Goal: Entertainment & Leisure: Consume media (video, audio)

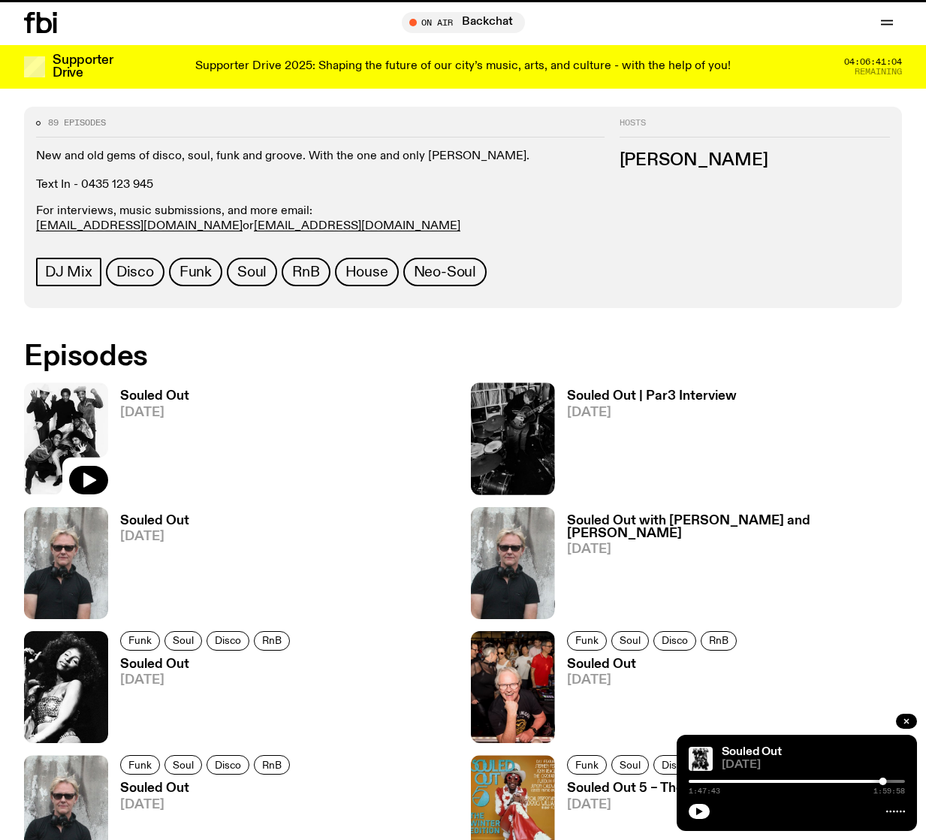
scroll to position [617, 0]
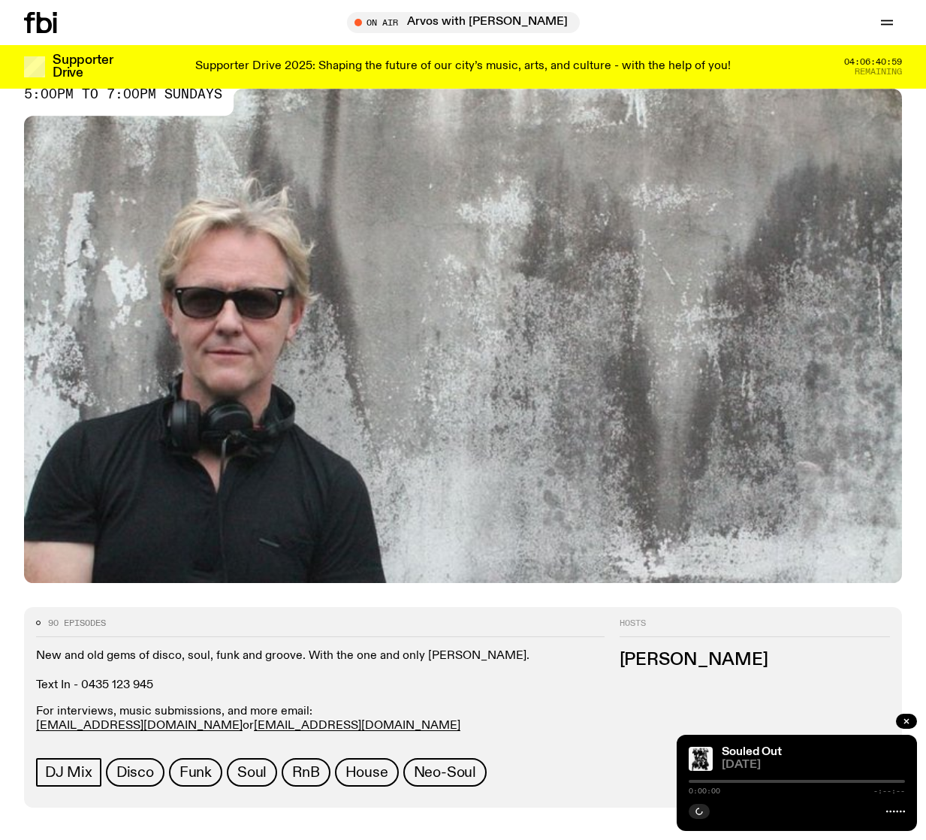
scroll to position [581, 0]
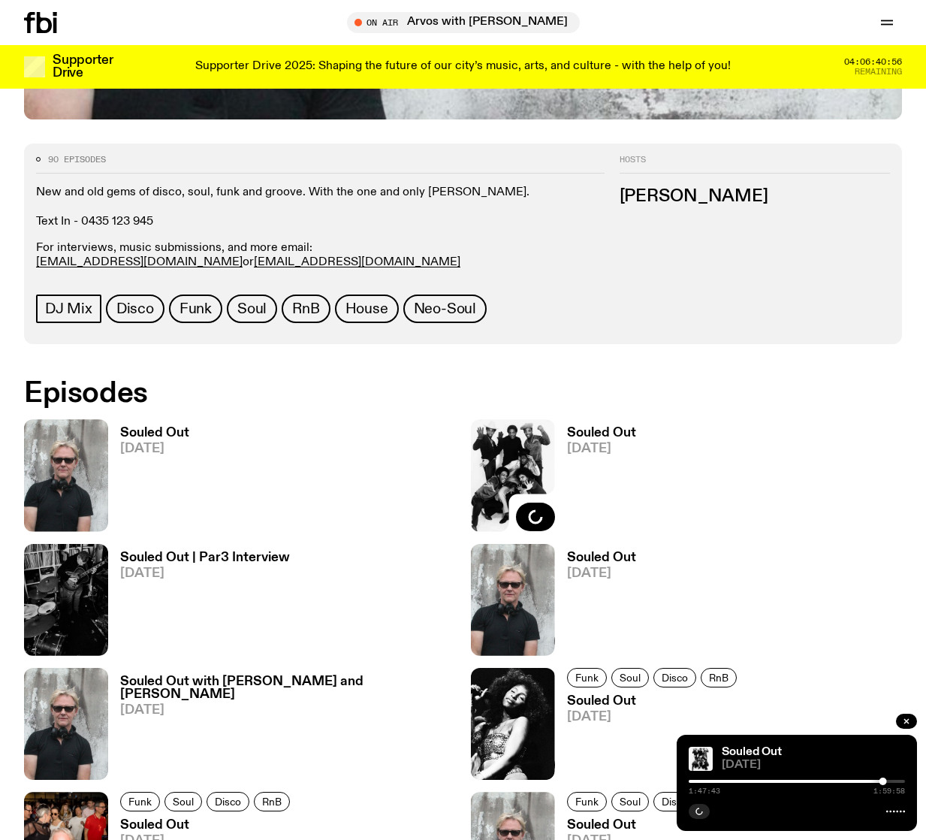
click at [138, 428] on h3 "Souled Out" at bounding box center [154, 433] width 69 height 13
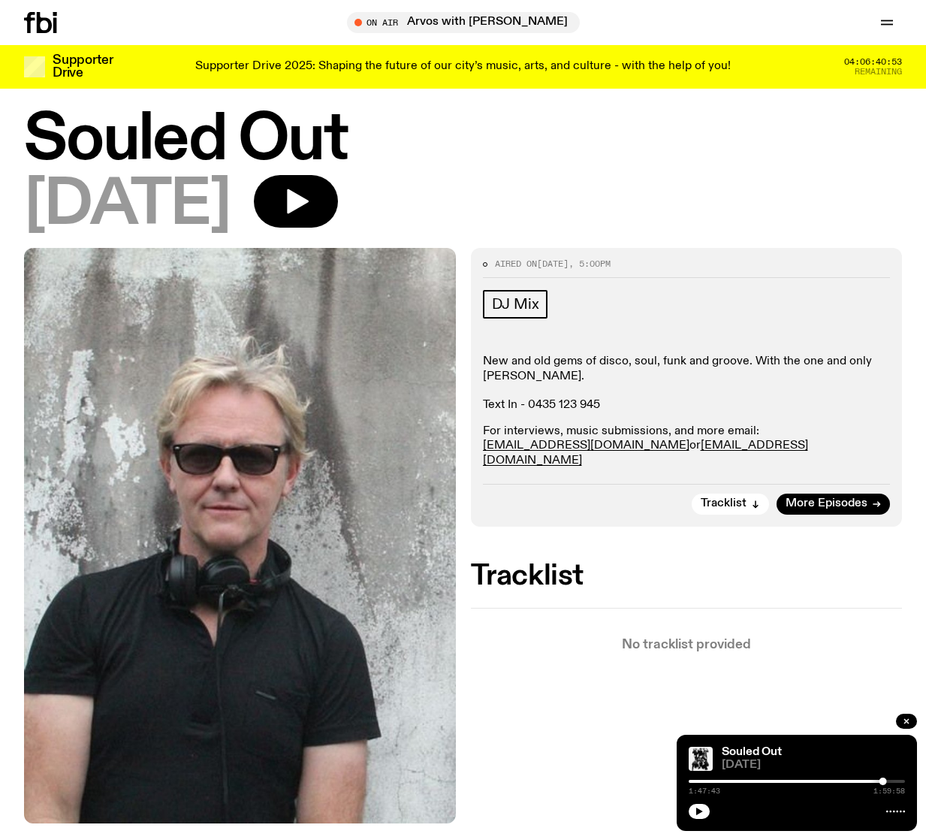
scroll to position [27, 0]
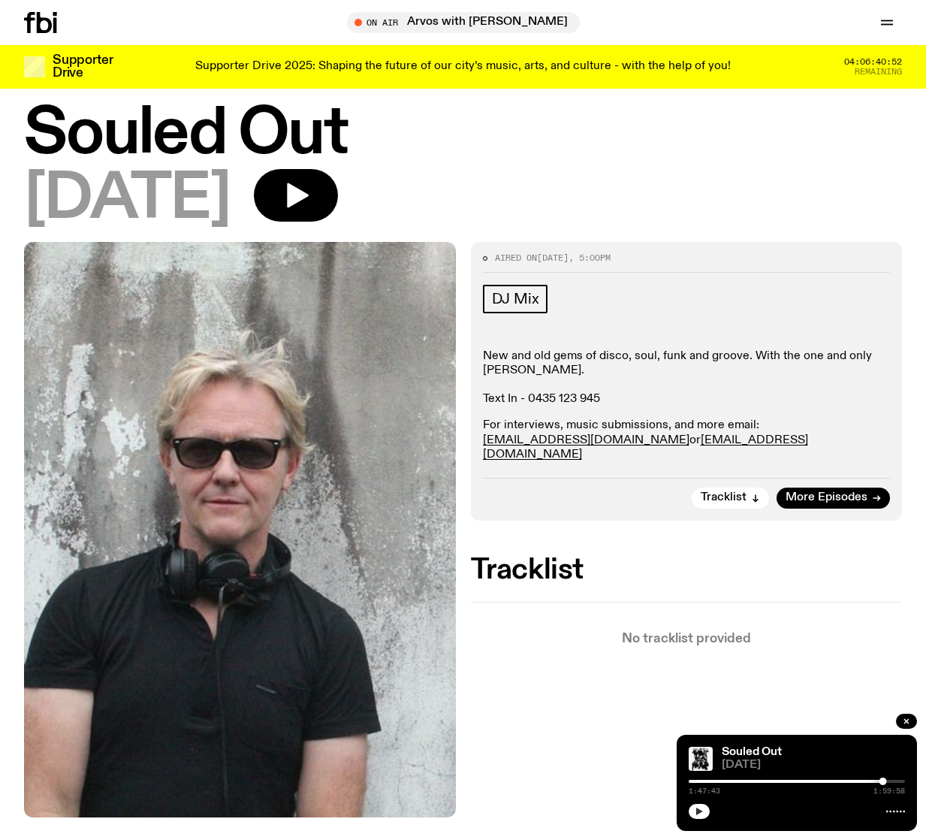
click at [692, 810] on button "button" at bounding box center [699, 811] width 21 height 15
click at [694, 783] on div "1:59:58 1:59:58" at bounding box center [797, 786] width 216 height 18
click at [694, 782] on div at bounding box center [797, 781] width 216 height 3
click at [318, 201] on button "button" at bounding box center [296, 195] width 84 height 53
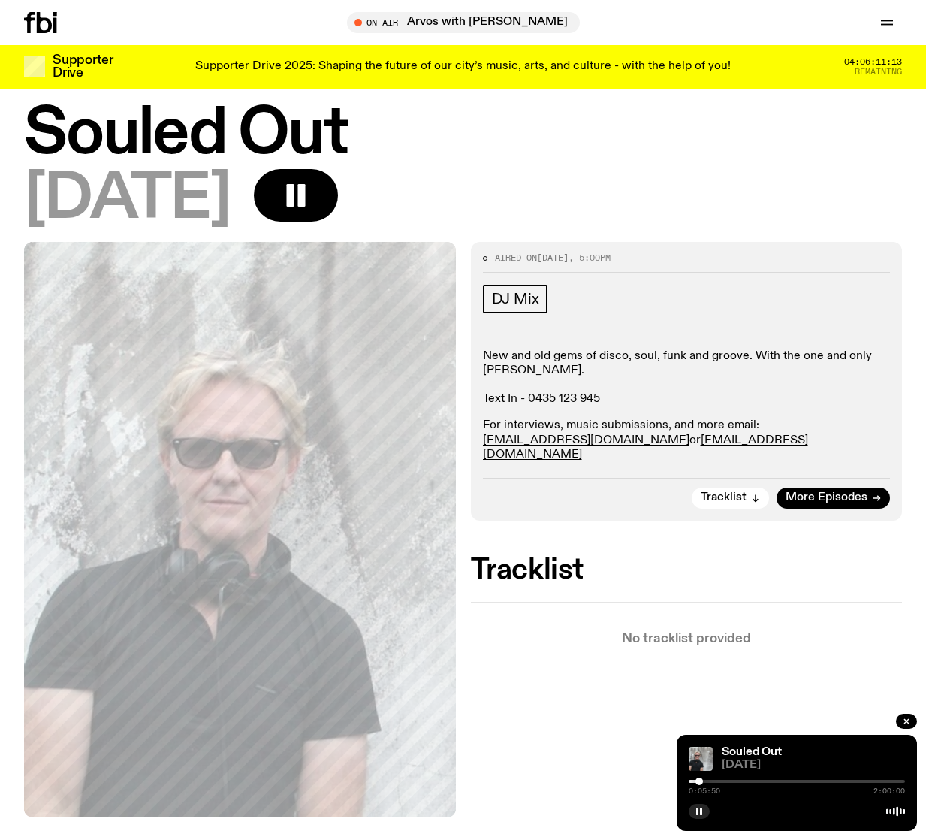
click at [294, 199] on rect "button" at bounding box center [290, 195] width 8 height 23
